Goal: Task Accomplishment & Management: Manage account settings

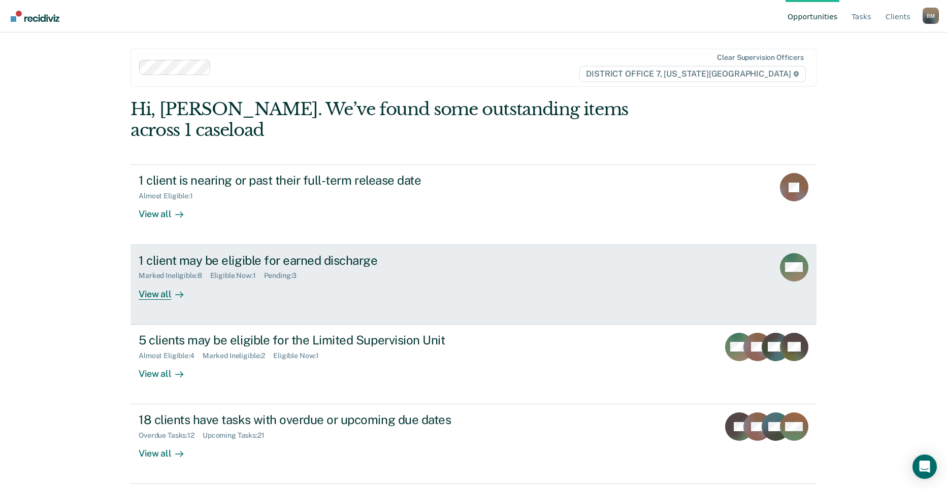
click at [480, 268] on div "Marked Ineligible : 8 Eligible Now : 1 Pending : 3" at bounding box center [317, 274] width 356 height 13
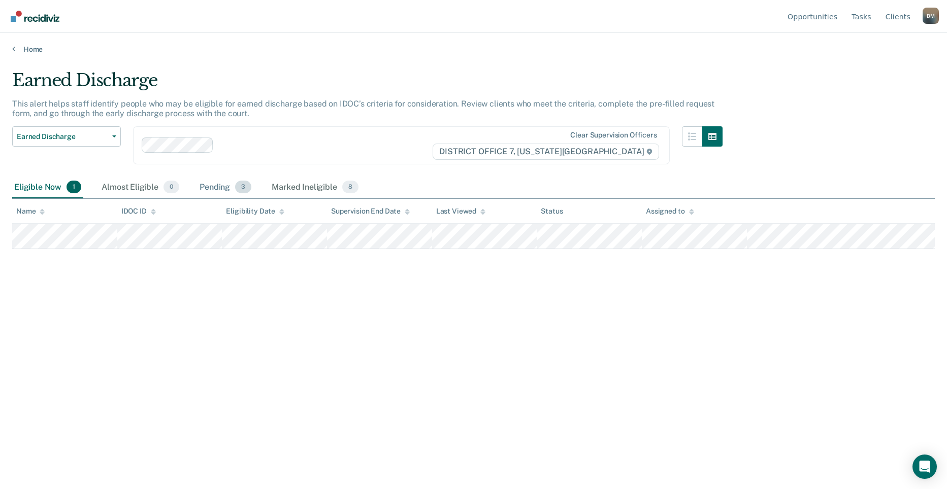
click at [214, 185] on div "Pending 3" at bounding box center [225, 188] width 56 height 22
click at [215, 188] on div "Pending 3" at bounding box center [225, 188] width 56 height 22
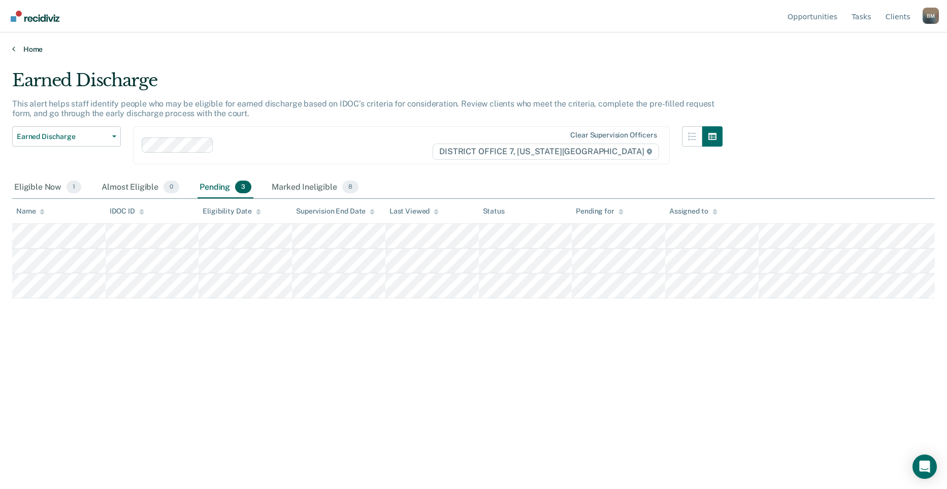
click at [33, 51] on link "Home" at bounding box center [473, 49] width 922 height 9
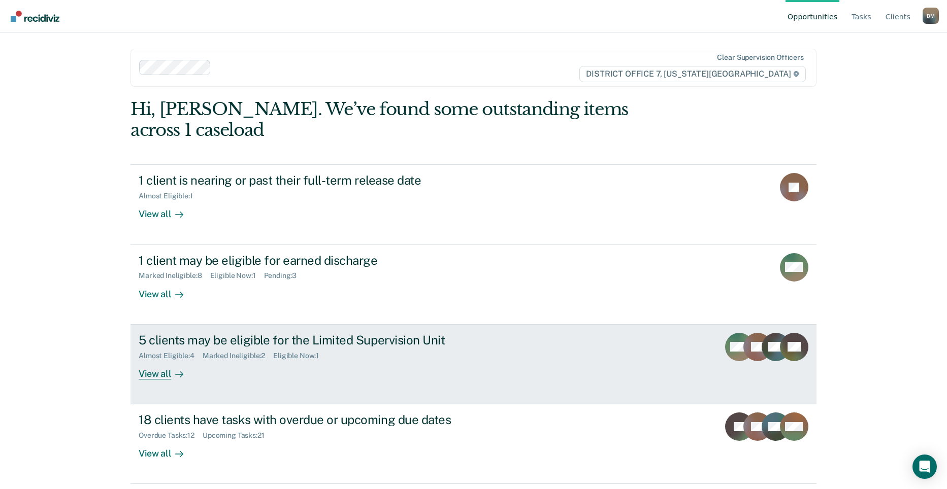
click at [507, 341] on div "5 clients may be eligible for the Limited Supervision Unit Almost Eligible : 4 …" at bounding box center [329, 356] width 381 height 47
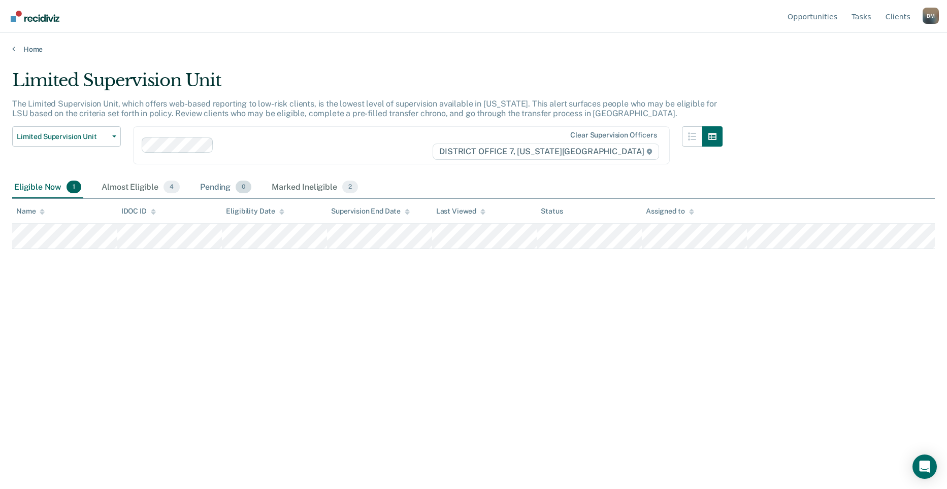
click at [200, 189] on div "Pending 0" at bounding box center [225, 188] width 55 height 22
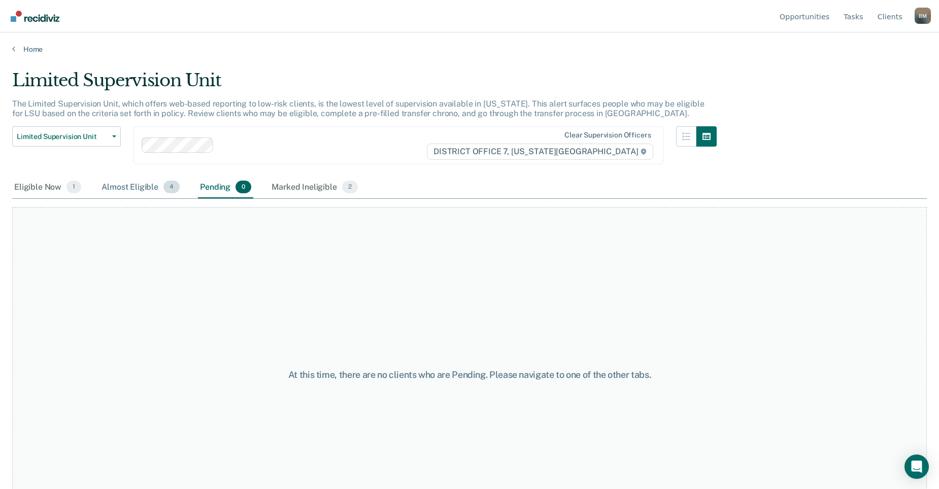
click at [141, 185] on div "Almost Eligible 4" at bounding box center [141, 188] width 82 height 22
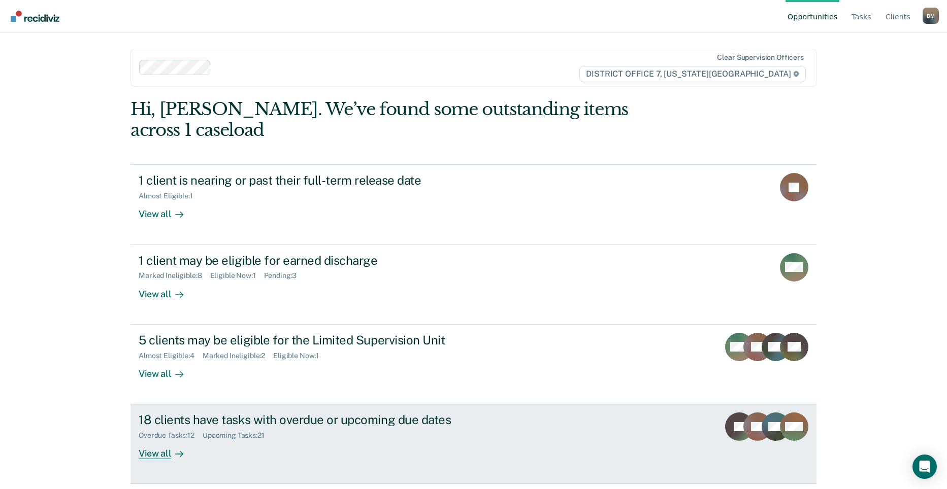
click at [379, 413] on div "18 clients have tasks with overdue or upcoming due dates" at bounding box center [317, 420] width 356 height 15
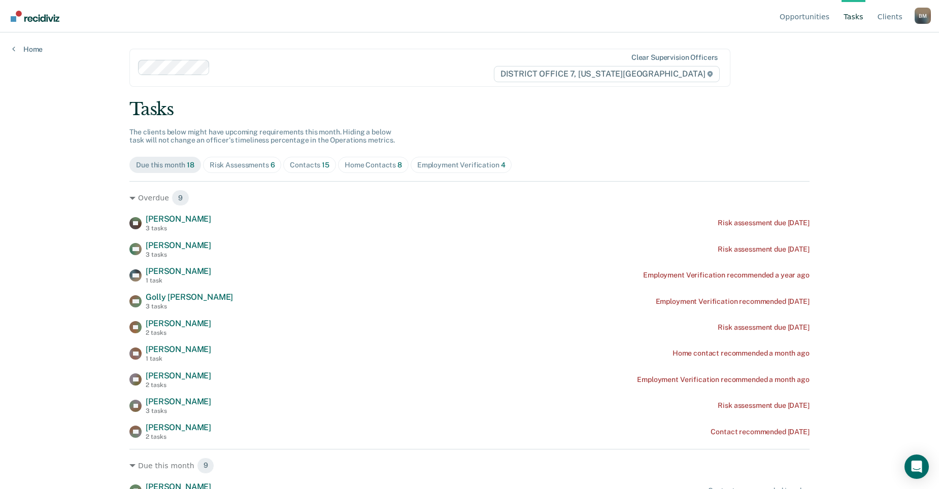
drag, startPoint x: 309, startPoint y: 163, endPoint x: 382, endPoint y: 175, distance: 74.5
click at [309, 163] on div "Contacts 15" at bounding box center [310, 165] width 40 height 9
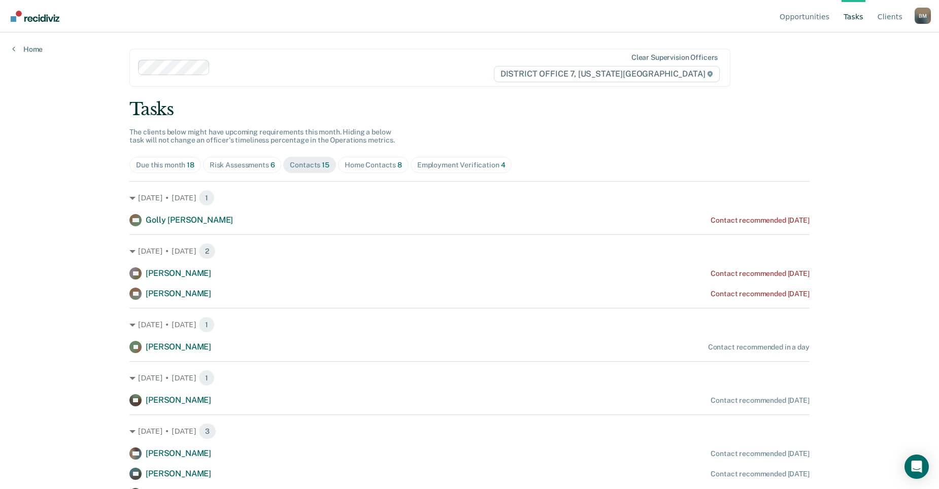
click at [456, 164] on div "Employment Verification 4" at bounding box center [461, 165] width 88 height 9
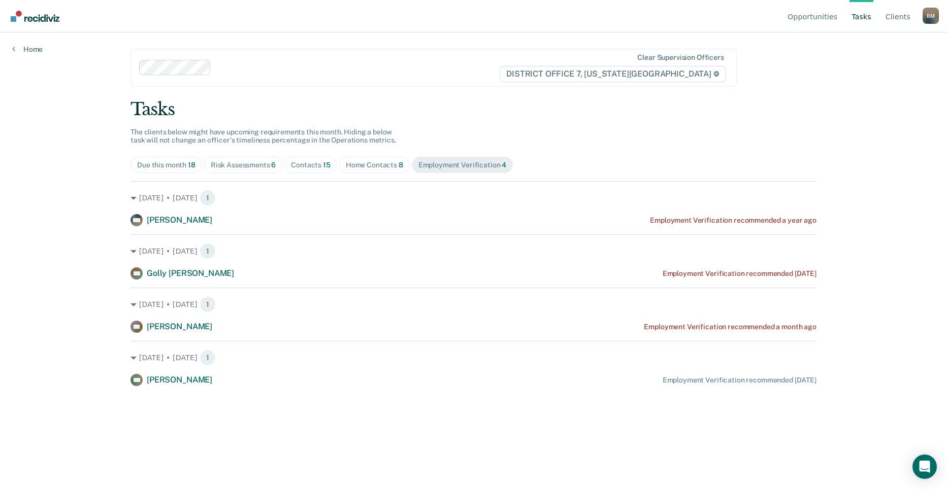
click at [295, 164] on div "Contacts 15" at bounding box center [311, 165] width 40 height 9
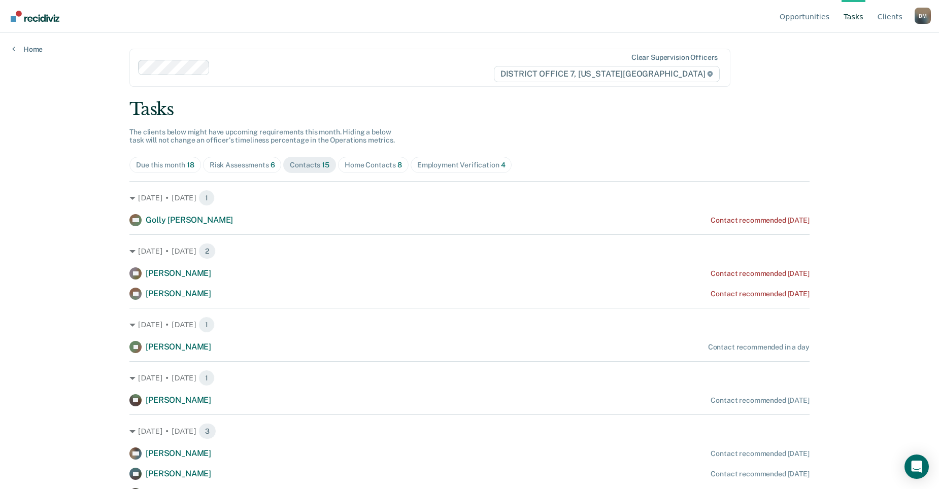
click at [262, 166] on div "Risk Assessments 6" at bounding box center [242, 165] width 65 height 9
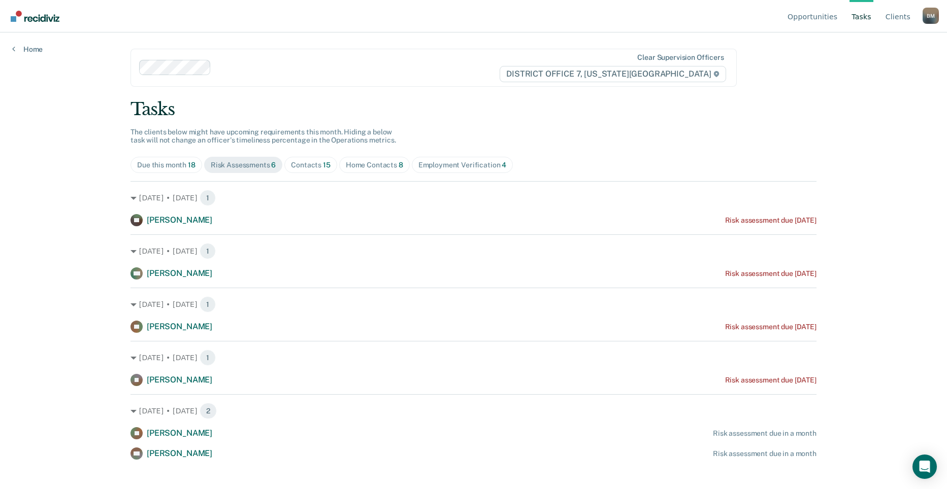
click at [309, 163] on div "Contacts 15" at bounding box center [311, 165] width 40 height 9
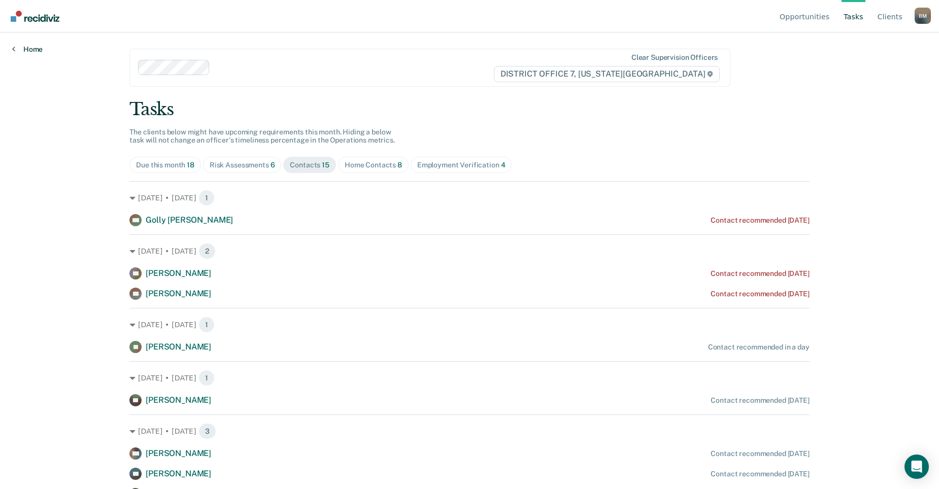
click at [34, 47] on link "Home" at bounding box center [27, 49] width 30 height 9
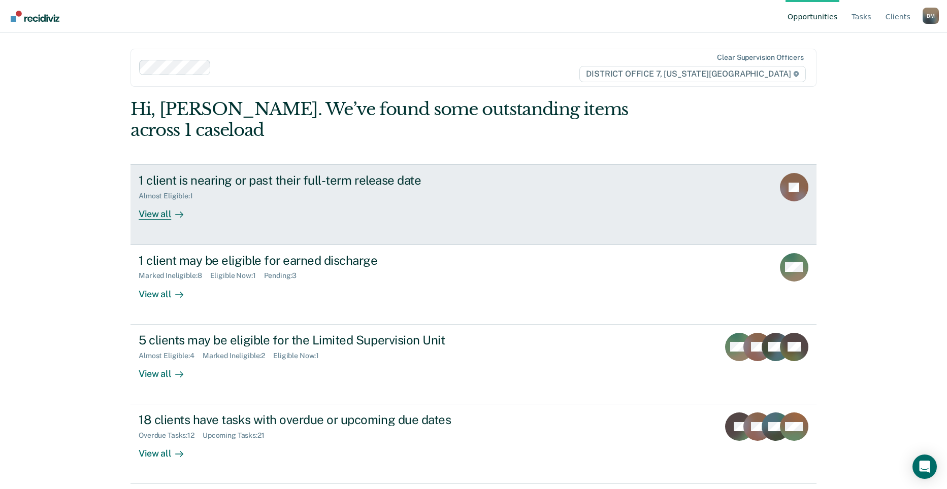
click at [376, 201] on link "1 client is nearing or past their full-term release date Almost Eligible : 1 Vi…" at bounding box center [473, 204] width 686 height 80
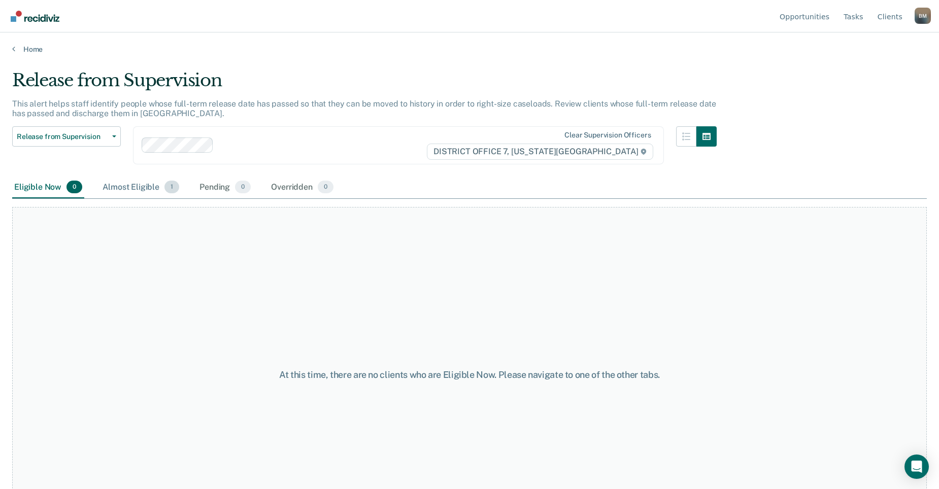
click at [154, 189] on div "Almost Eligible 1" at bounding box center [141, 188] width 81 height 22
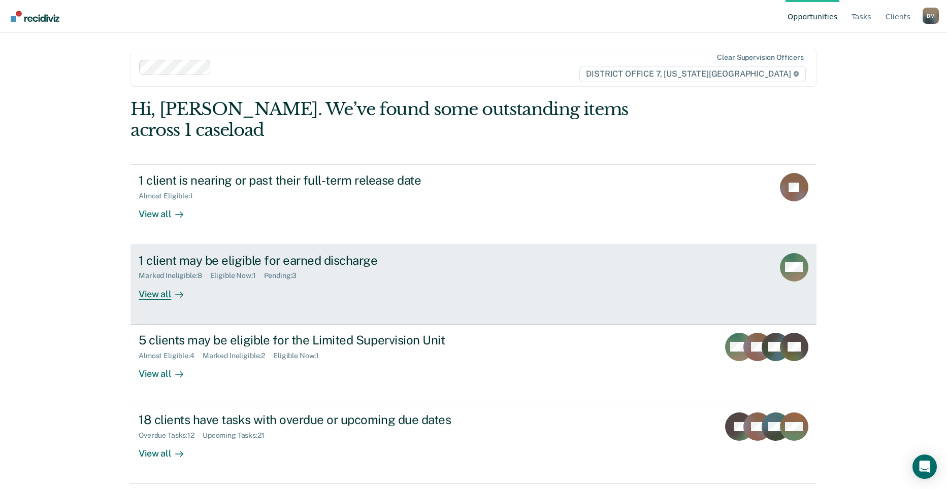
click at [249, 280] on link "1 client may be eligible for earned discharge Marked Ineligible : 8 Eligible No…" at bounding box center [473, 285] width 686 height 80
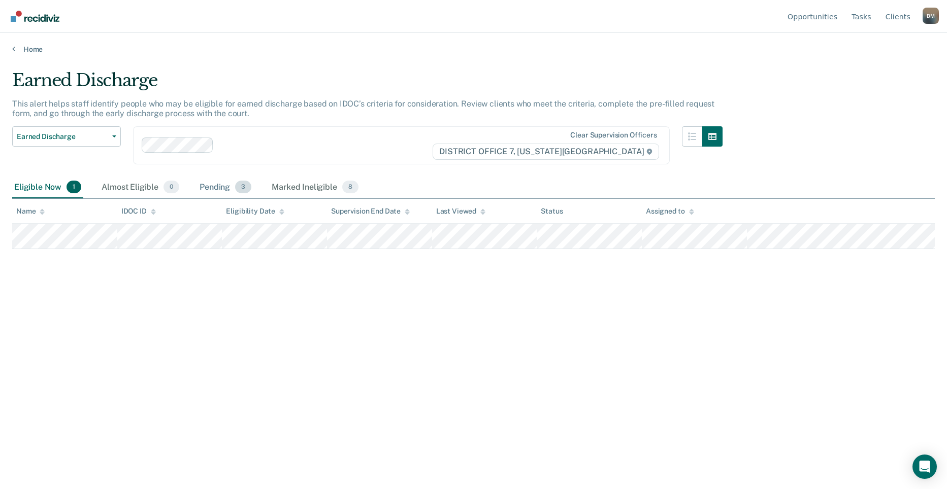
click at [216, 190] on div "Pending 3" at bounding box center [225, 188] width 56 height 22
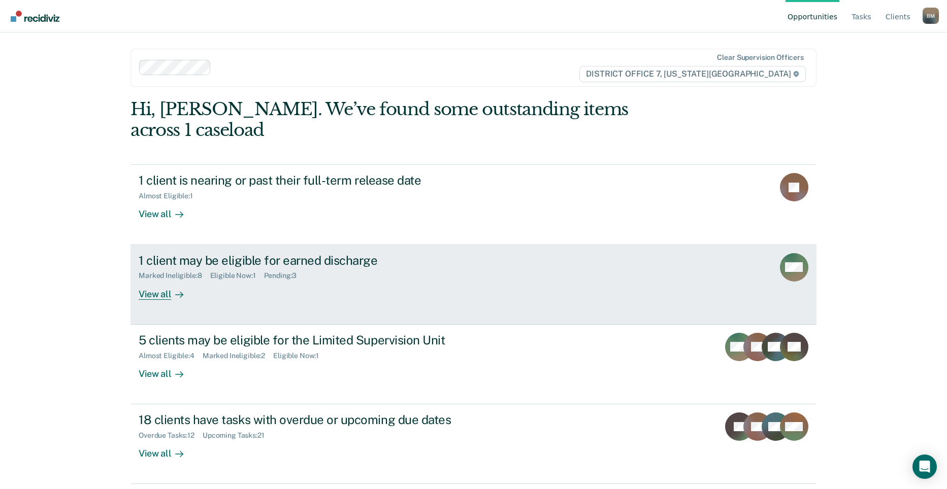
click at [508, 268] on div "1 client may be eligible for earned discharge Marked Ineligible : 8 Eligible No…" at bounding box center [329, 276] width 381 height 47
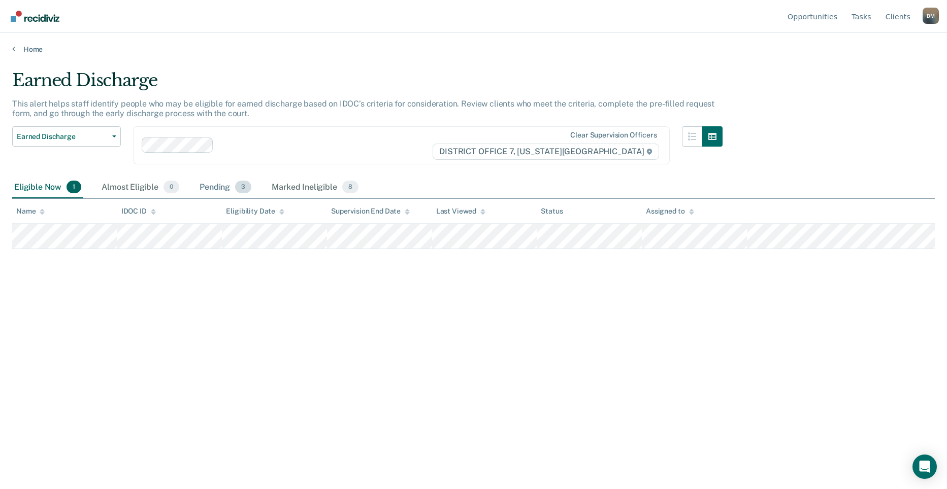
click at [215, 191] on div "Pending 3" at bounding box center [225, 188] width 56 height 22
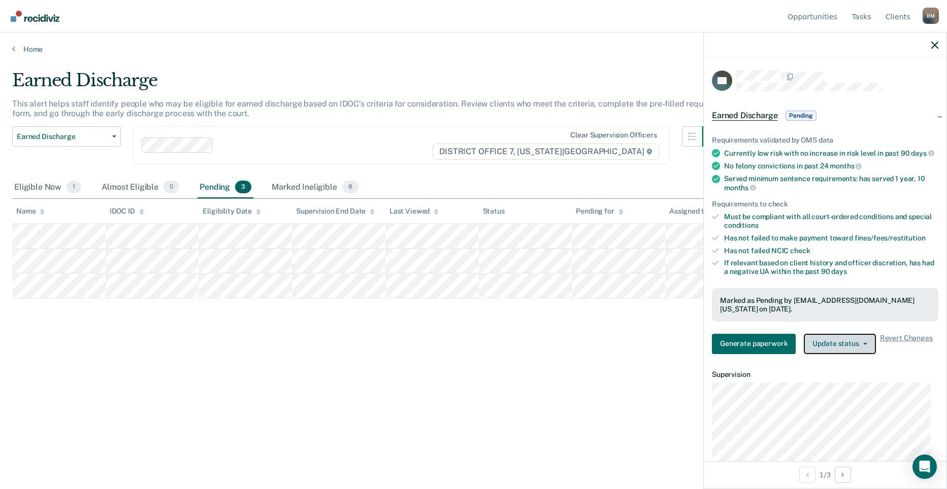
click at [836, 354] on button "Update status" at bounding box center [840, 344] width 72 height 20
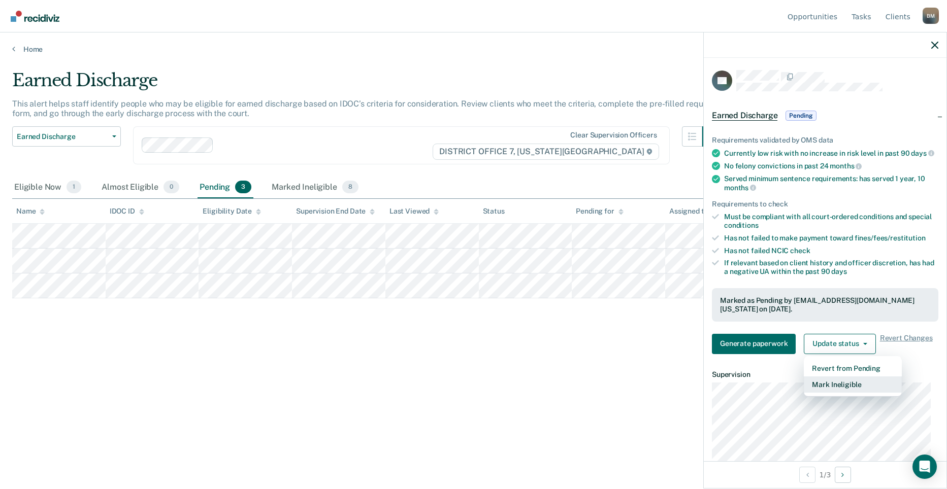
click at [857, 393] on button "Mark Ineligible" at bounding box center [853, 385] width 98 height 16
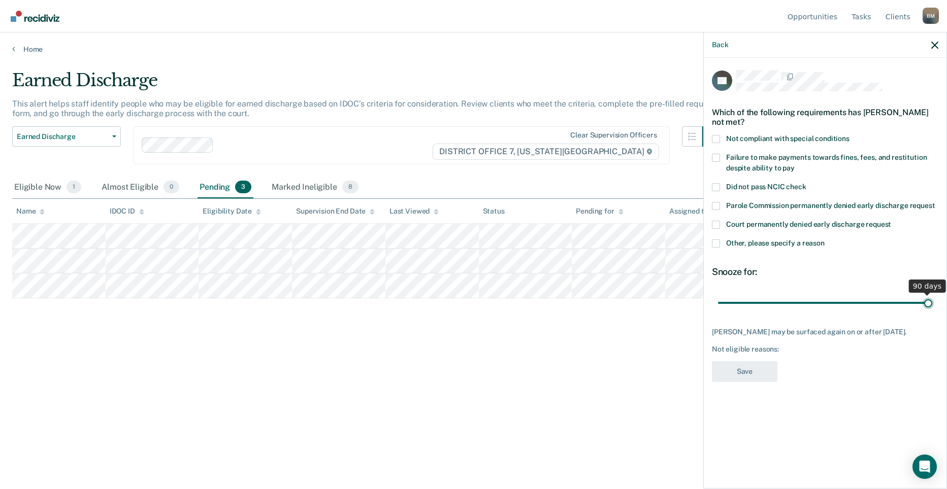
drag, startPoint x: 787, startPoint y: 291, endPoint x: 955, endPoint y: 300, distance: 168.2
type input "90"
click at [932, 300] on input "range" at bounding box center [825, 303] width 214 height 18
click at [714, 240] on span at bounding box center [716, 244] width 8 height 8
click at [824, 240] on input "Other, please specify a reason" at bounding box center [824, 240] width 0 height 0
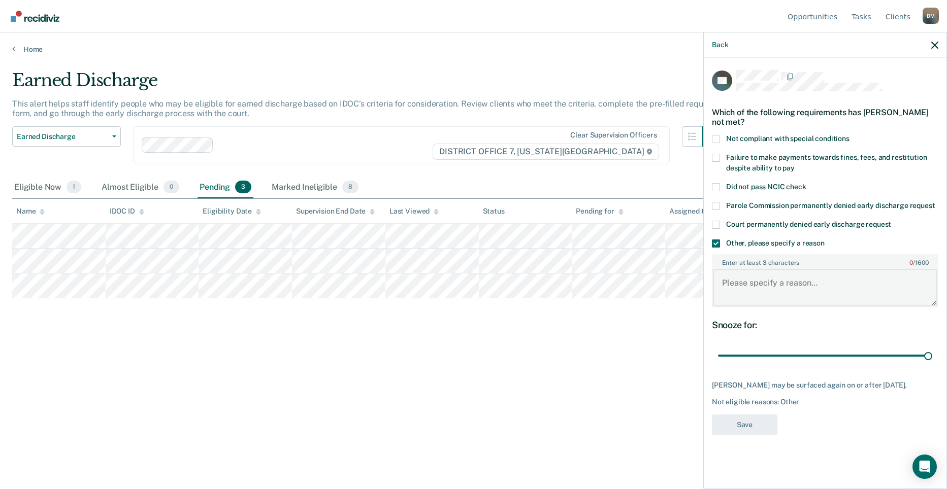
click at [781, 279] on textarea "Enter at least 3 characters 0 / 1600" at bounding box center [825, 288] width 224 height 38
type textarea "Admitted to using [MEDICAL_DATA]"
click at [733, 415] on button "Save" at bounding box center [744, 425] width 65 height 21
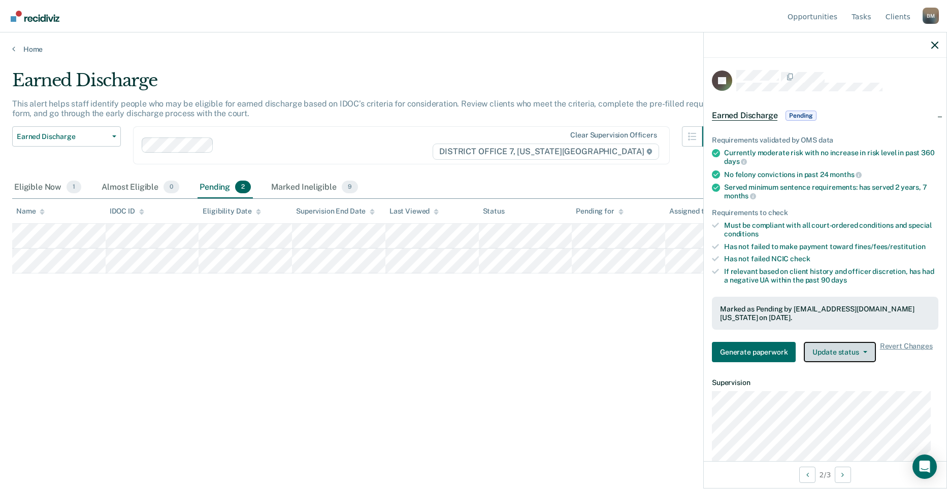
drag, startPoint x: 832, startPoint y: 352, endPoint x: 837, endPoint y: 355, distance: 5.9
click at [832, 352] on button "Update status" at bounding box center [840, 352] width 72 height 20
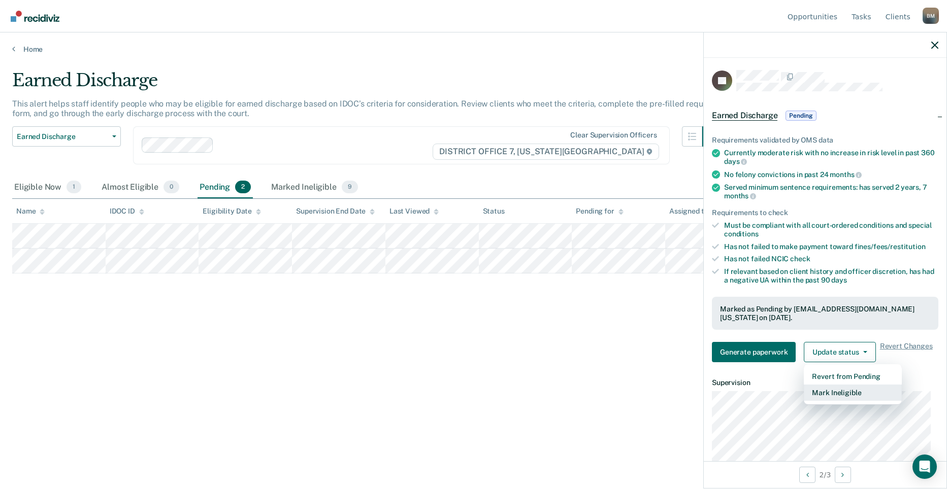
click at [835, 396] on button "Mark Ineligible" at bounding box center [853, 393] width 98 height 16
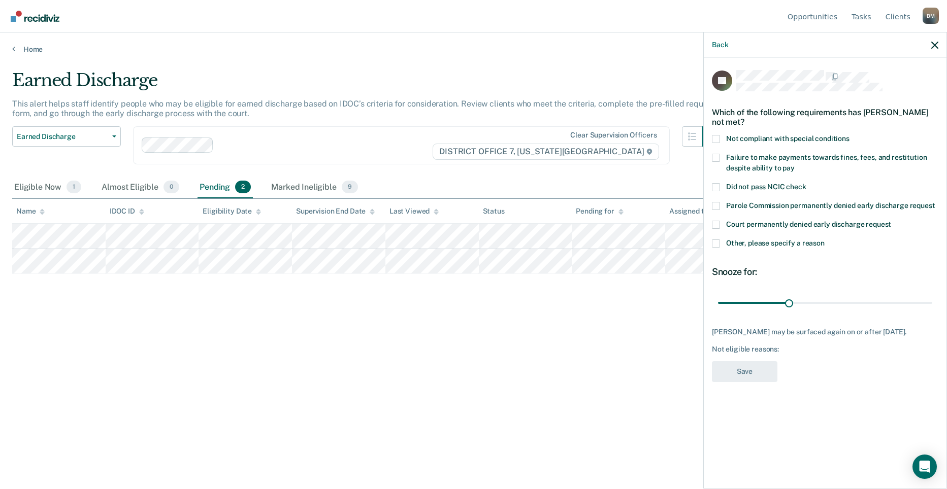
drag, startPoint x: 718, startPoint y: 242, endPoint x: 732, endPoint y: 249, distance: 15.7
click at [718, 242] on span at bounding box center [716, 244] width 8 height 8
click at [824, 240] on input "Other, please specify a reason" at bounding box center [824, 240] width 0 height 0
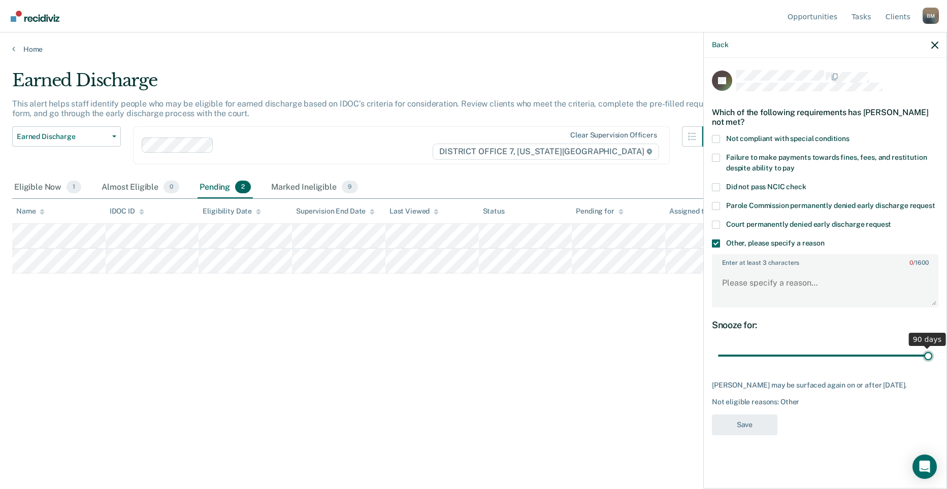
drag, startPoint x: 825, startPoint y: 356, endPoint x: 952, endPoint y: 365, distance: 127.2
type input "90"
click at [932, 365] on input "range" at bounding box center [825, 356] width 214 height 18
click at [773, 278] on textarea "Enter at least 3 characters 0 / 1600" at bounding box center [825, 288] width 224 height 38
type textarea "Admitted to using Meth"
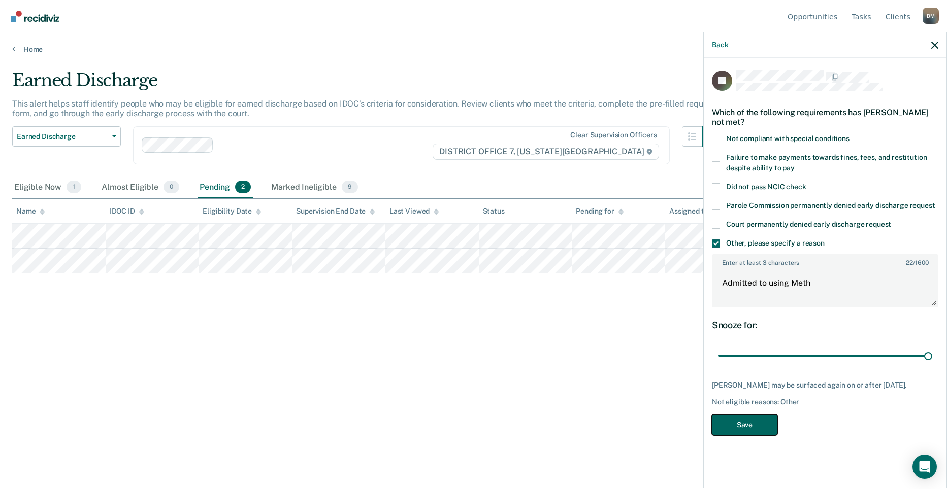
click at [740, 433] on button "Save" at bounding box center [744, 425] width 65 height 21
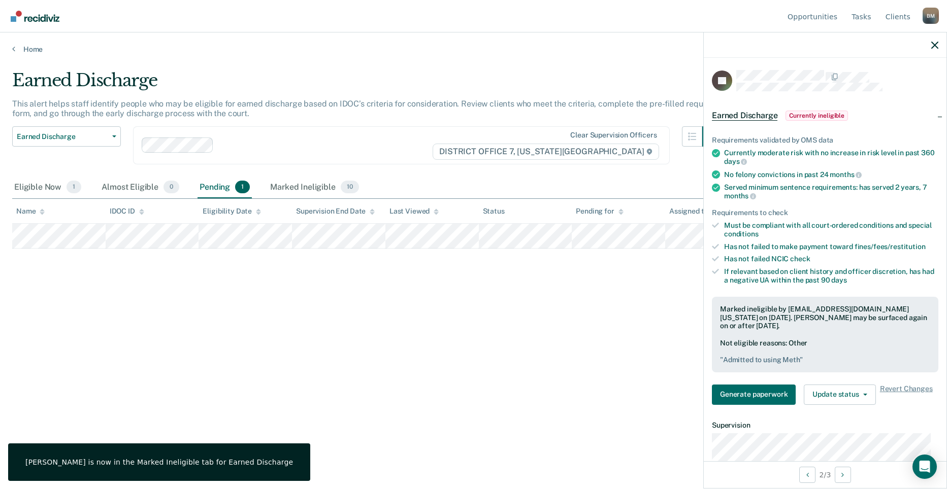
click at [601, 362] on div "Earned Discharge This alert helps staff identify people who may be eligible for…" at bounding box center [473, 241] width 922 height 343
click at [298, 188] on div "Marked Ineligible 10" at bounding box center [314, 188] width 92 height 22
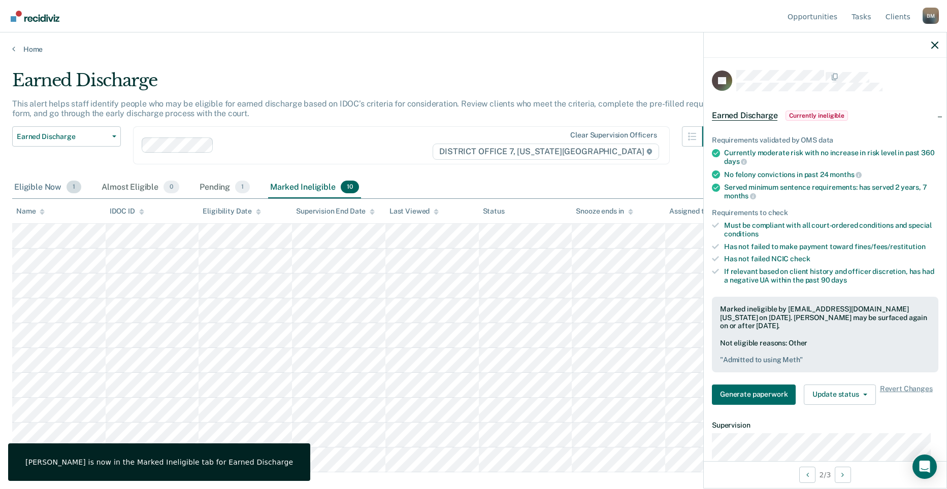
click at [17, 188] on div "Eligible Now 1" at bounding box center [47, 188] width 71 height 22
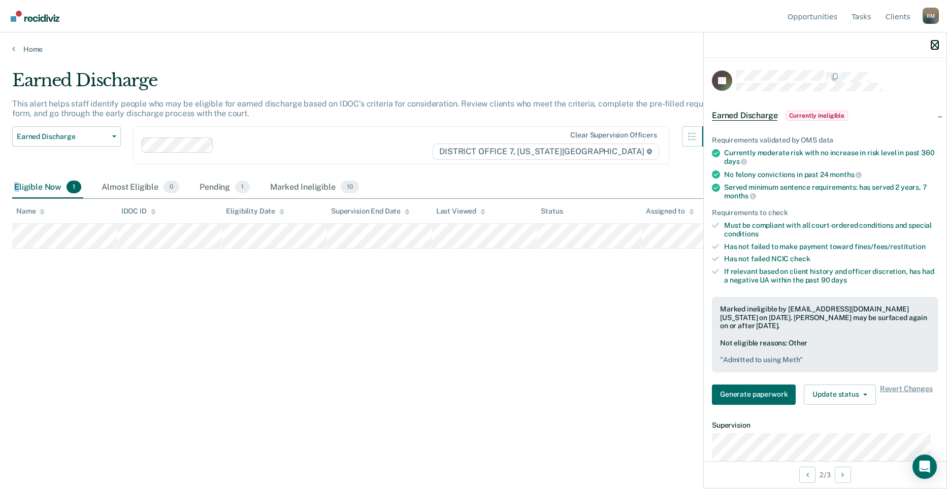
click at [934, 45] on icon "button" at bounding box center [934, 45] width 7 height 7
